Goal: Check status

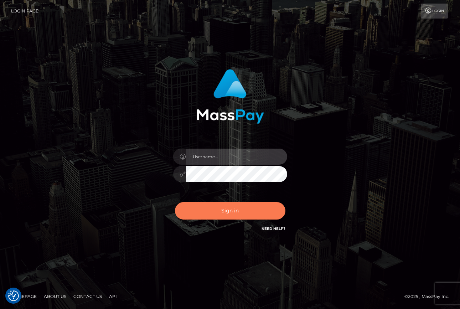
type input "grace.rush"
click at [215, 213] on button "Sign in" at bounding box center [230, 210] width 110 height 17
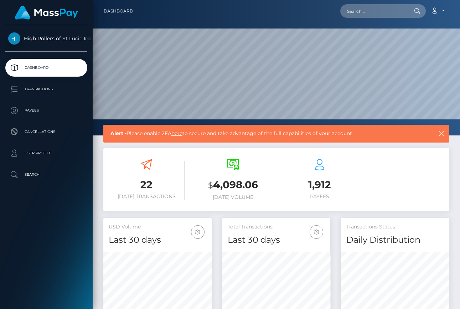
scroll to position [126, 108]
click at [36, 88] on p "Transactions" at bounding box center [46, 89] width 76 height 11
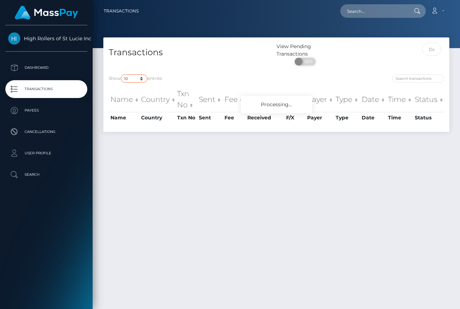
click at [140, 80] on select "10 25 50 100 250 500 1,000 3,500" at bounding box center [134, 78] width 27 height 8
select select "3500"
click at [121, 75] on select "10 25 50 100 250 500 1,000 3,500" at bounding box center [134, 78] width 27 height 8
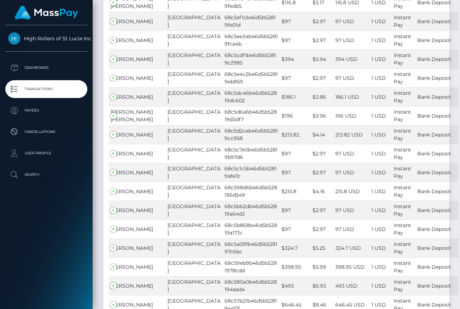
scroll to position [27194, 0]
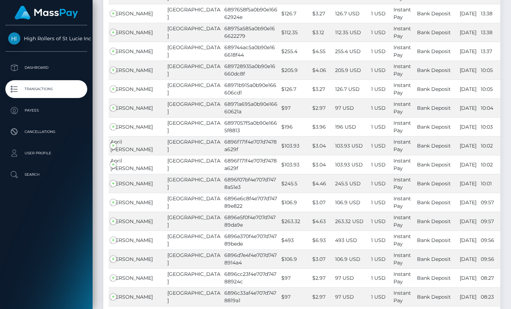
scroll to position [60315, 0]
